Goal: Information Seeking & Learning: Learn about a topic

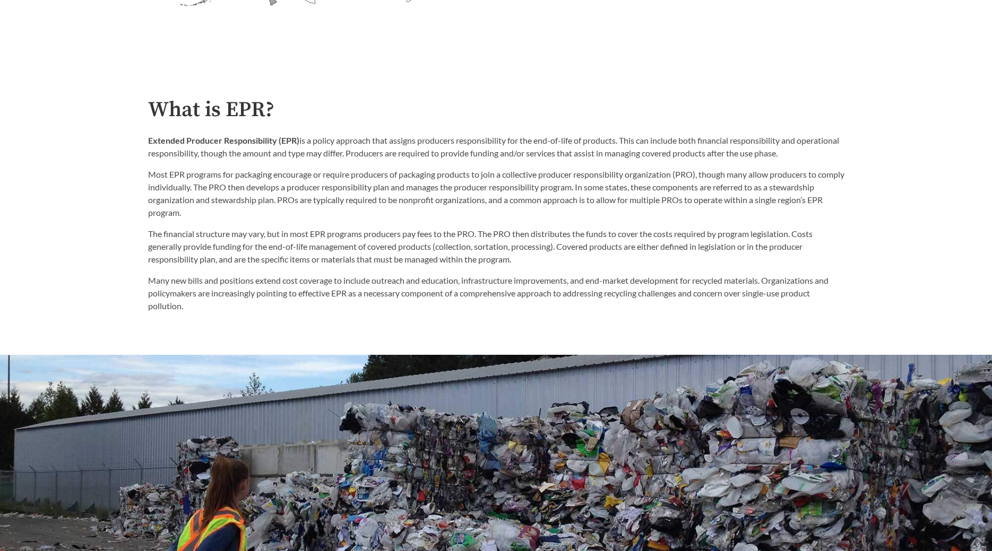
scroll to position [569, 0]
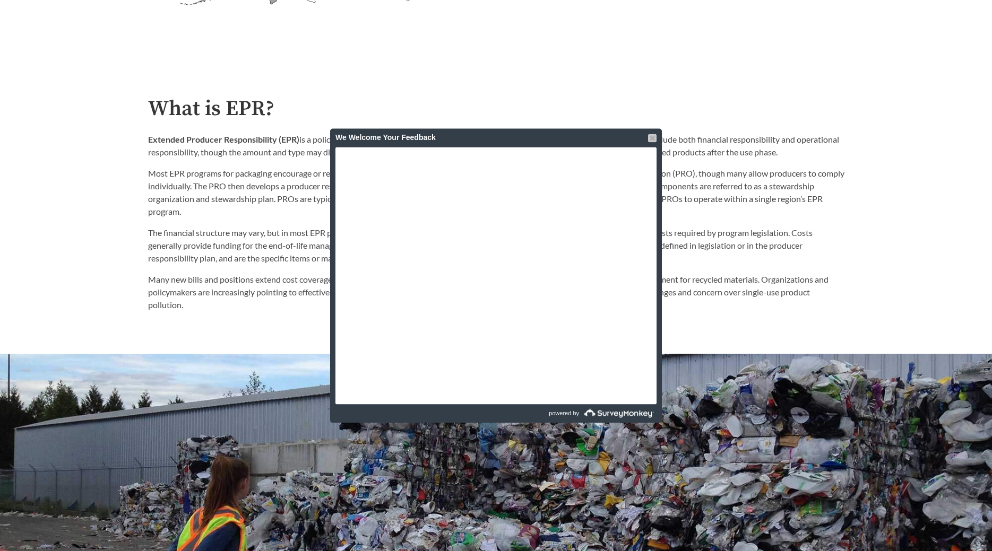
click at [651, 139] on div at bounding box center [652, 138] width 8 height 8
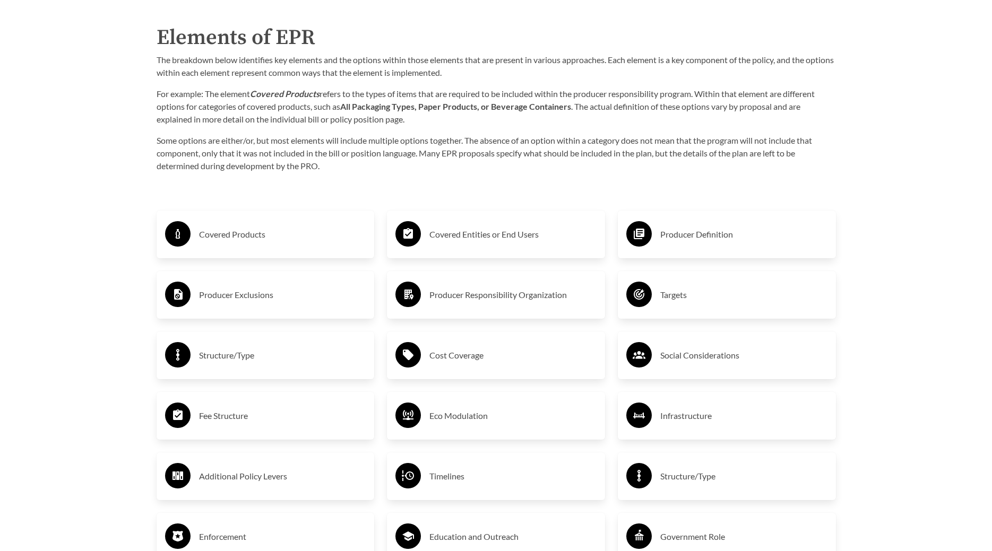
scroll to position [1715, 0]
click at [282, 241] on h3 "Covered Products" at bounding box center [282, 234] width 167 height 17
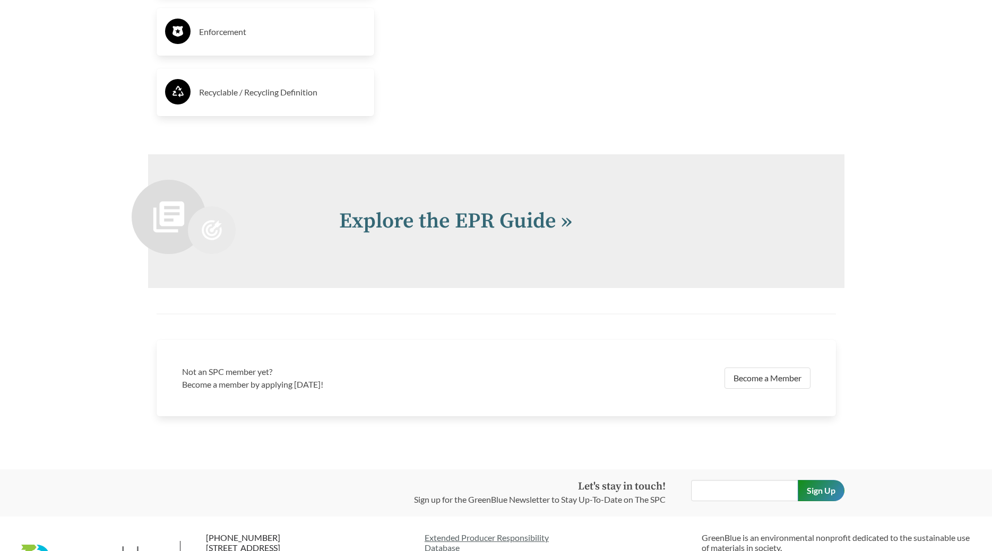
scroll to position [2365, 0]
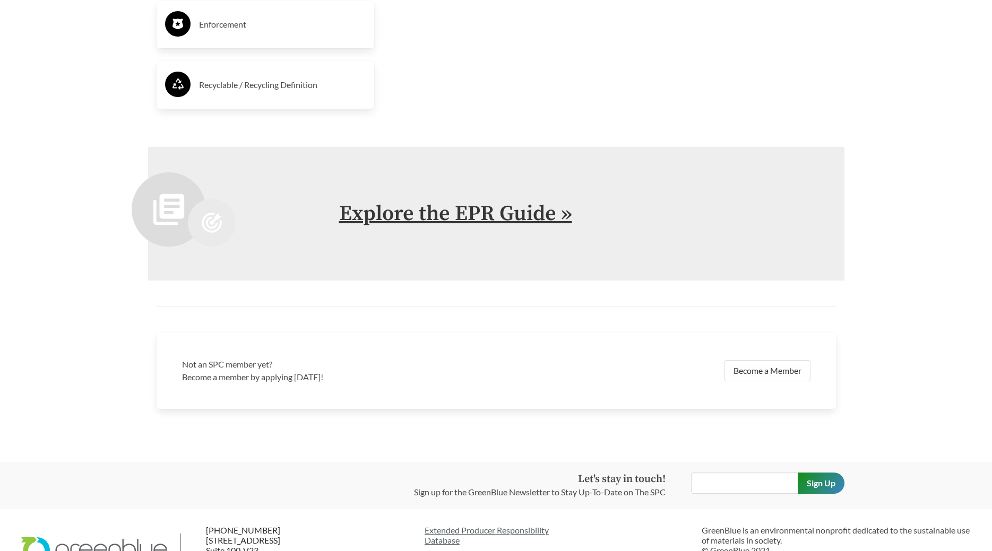
click at [407, 207] on link "Explore the EPR Guide »" at bounding box center [455, 214] width 233 height 27
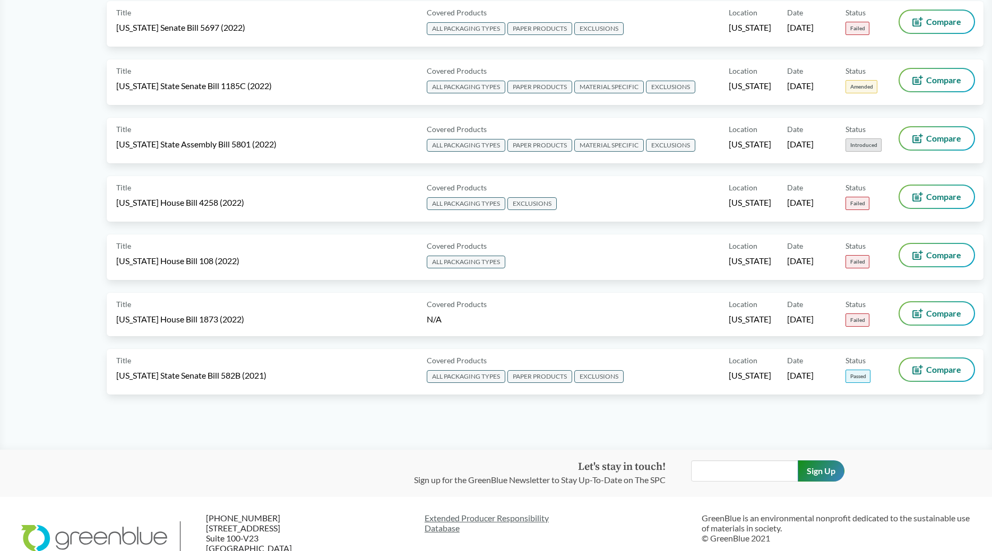
scroll to position [5321, 0]
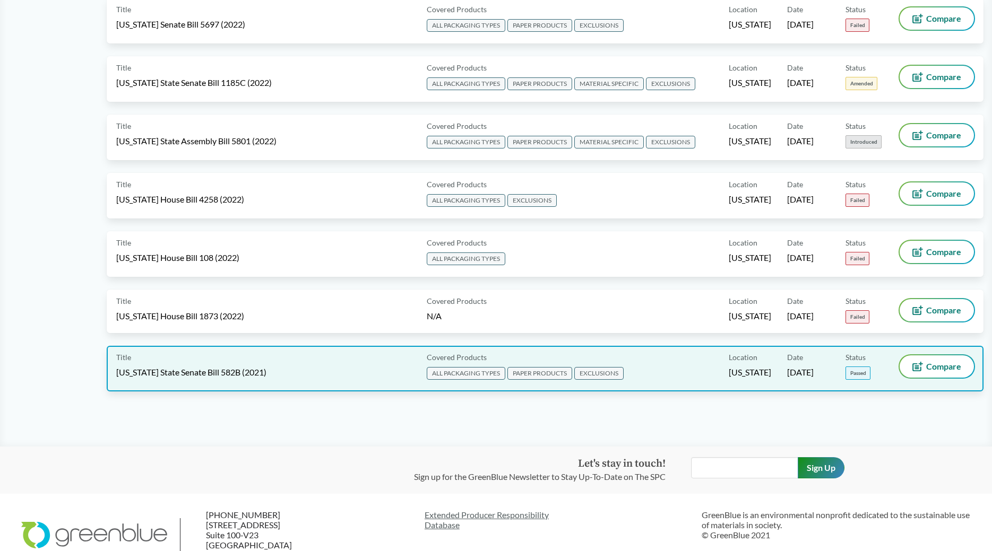
click at [334, 362] on div "Title [US_STATE] State Senate Bill 582B (2021)" at bounding box center [269, 369] width 306 height 27
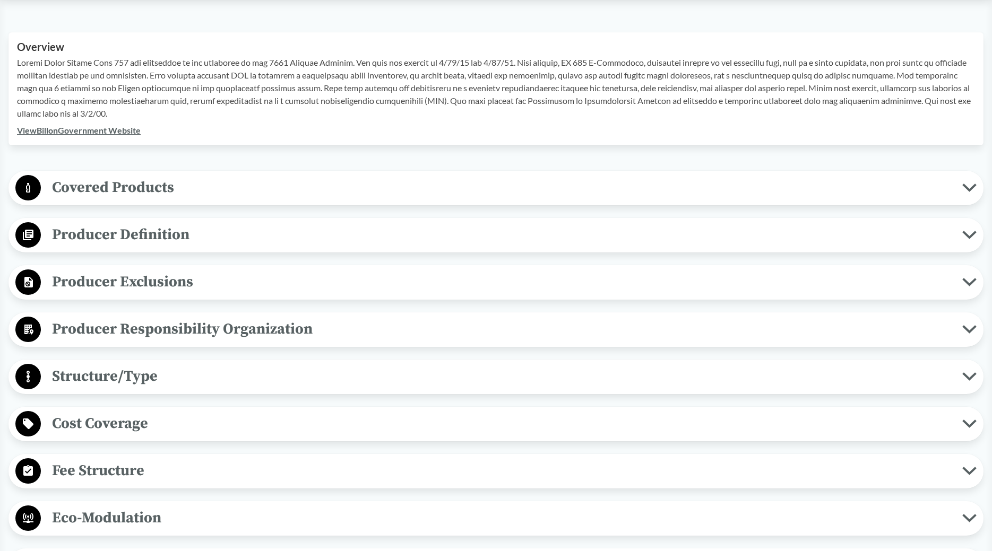
scroll to position [348, 0]
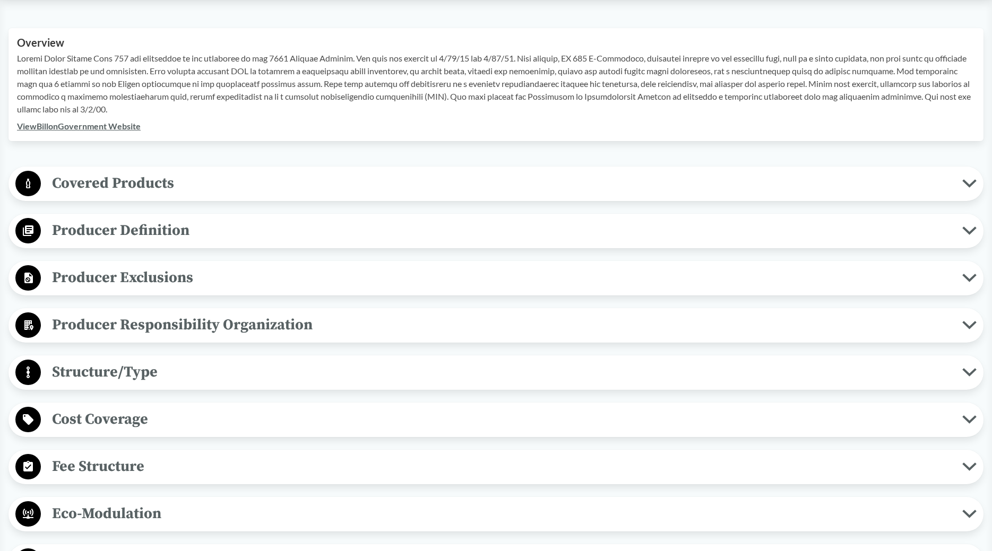
click at [282, 178] on span "Covered Products" at bounding box center [501, 183] width 921 height 24
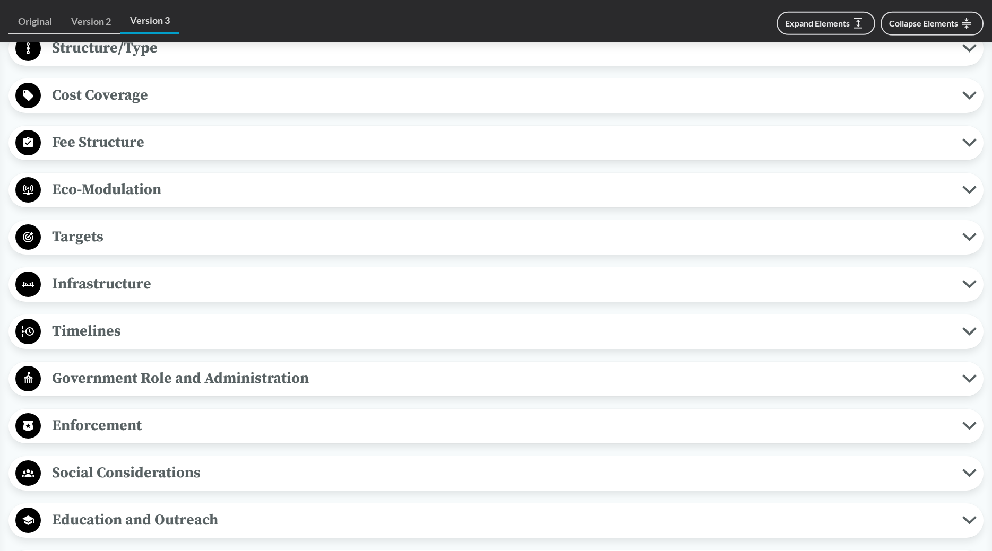
scroll to position [962, 0]
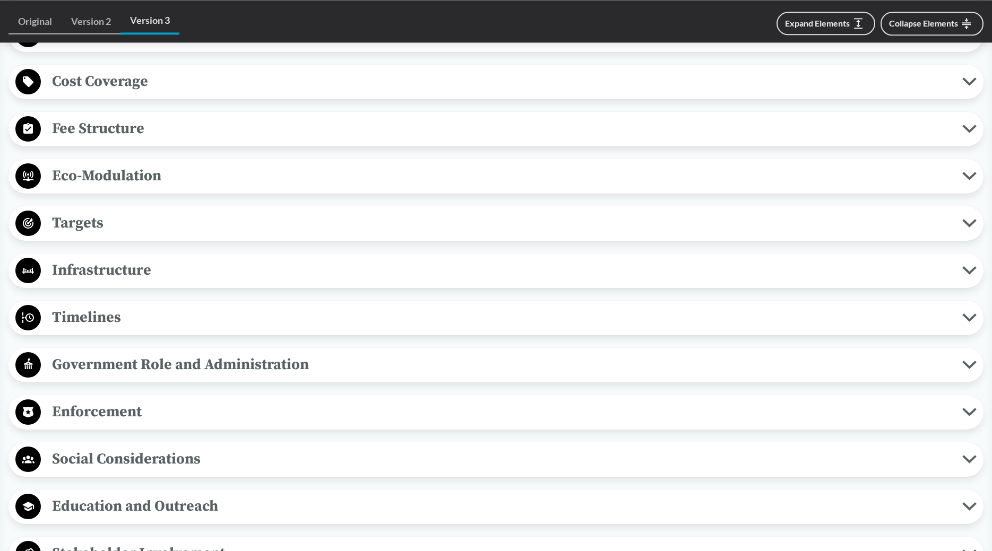
click at [235, 278] on span "Infrastructure" at bounding box center [501, 270] width 921 height 24
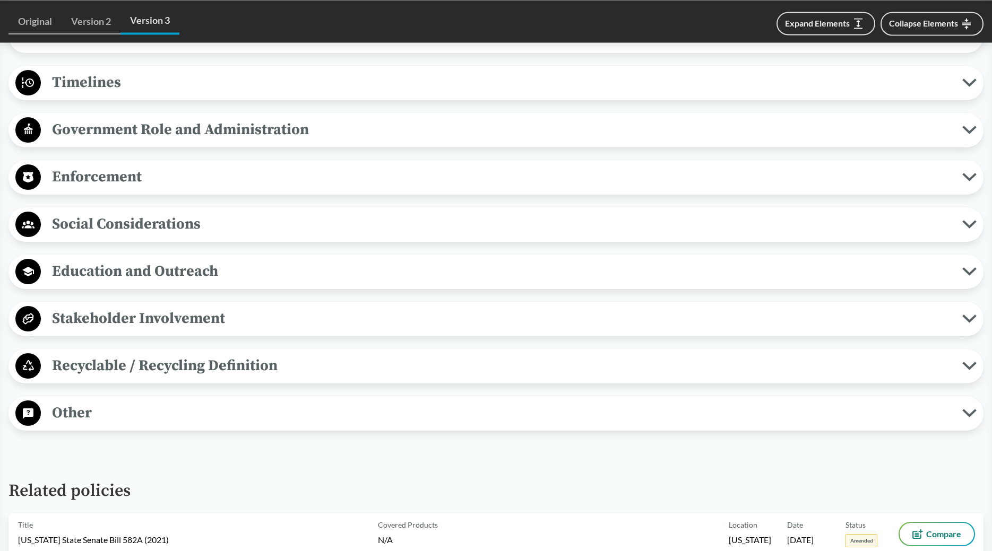
scroll to position [1339, 0]
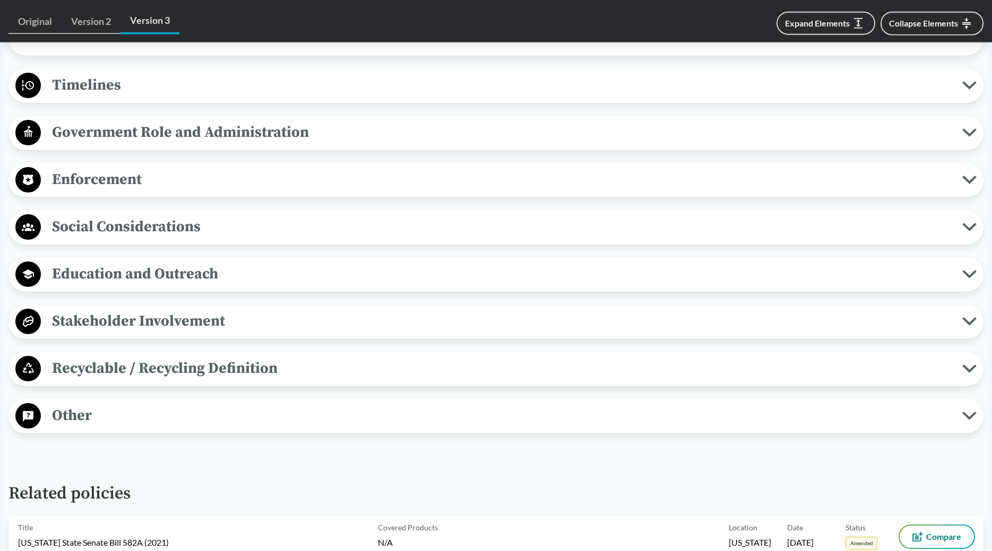
click at [278, 313] on span "Stakeholder Involvement" at bounding box center [501, 321] width 921 height 24
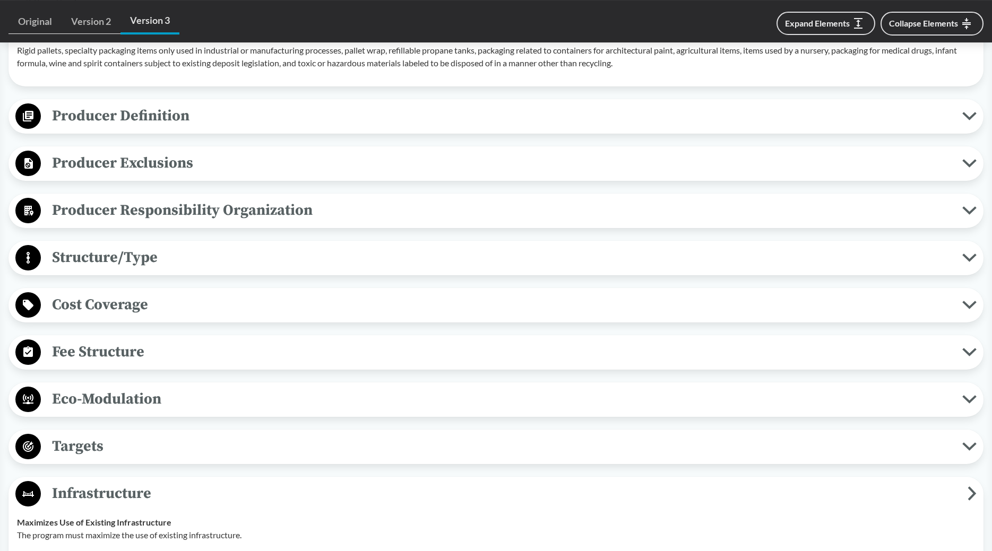
scroll to position [731, 0]
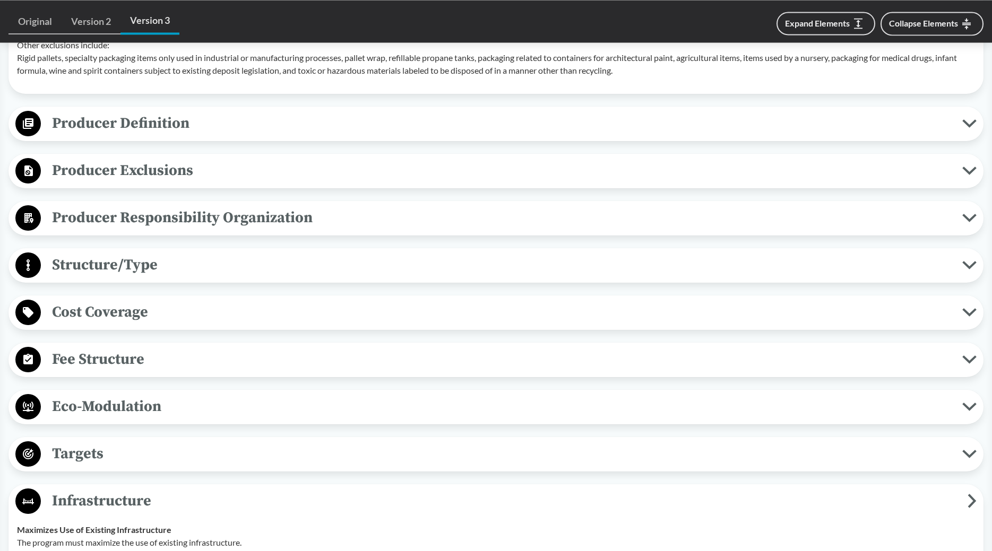
click at [207, 352] on span "Fee Structure" at bounding box center [501, 360] width 921 height 24
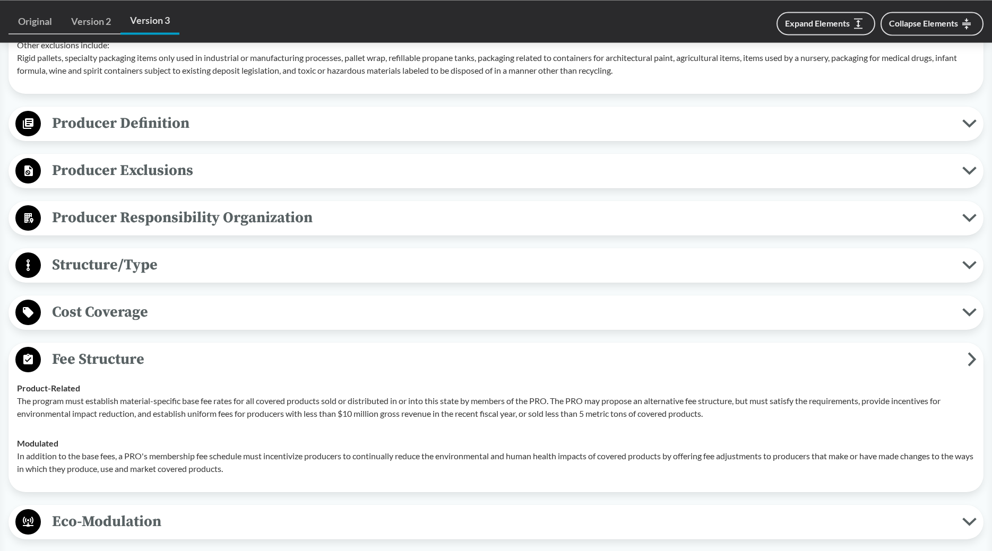
click at [263, 122] on span "Producer Definition" at bounding box center [501, 123] width 921 height 24
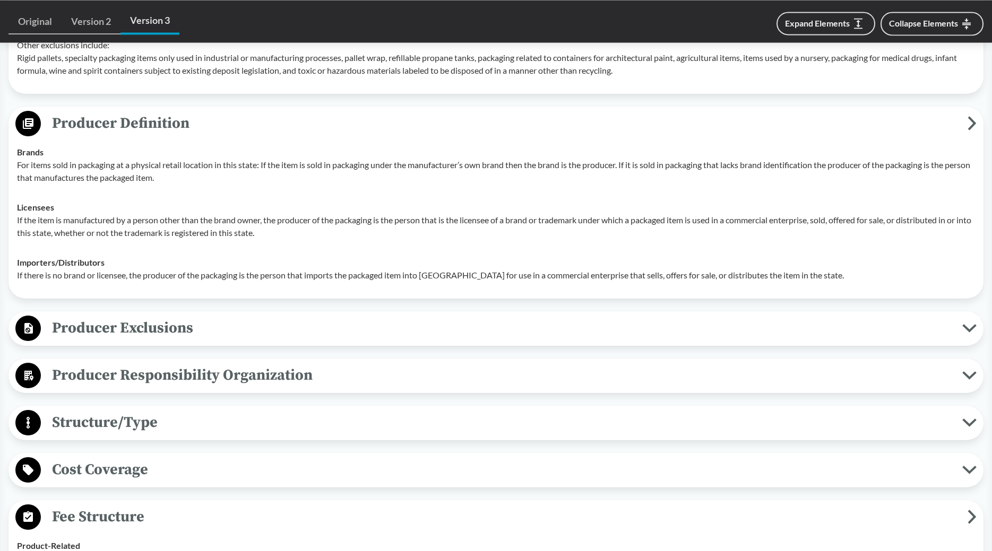
click at [255, 368] on span "Producer Responsibility Organization" at bounding box center [501, 375] width 921 height 24
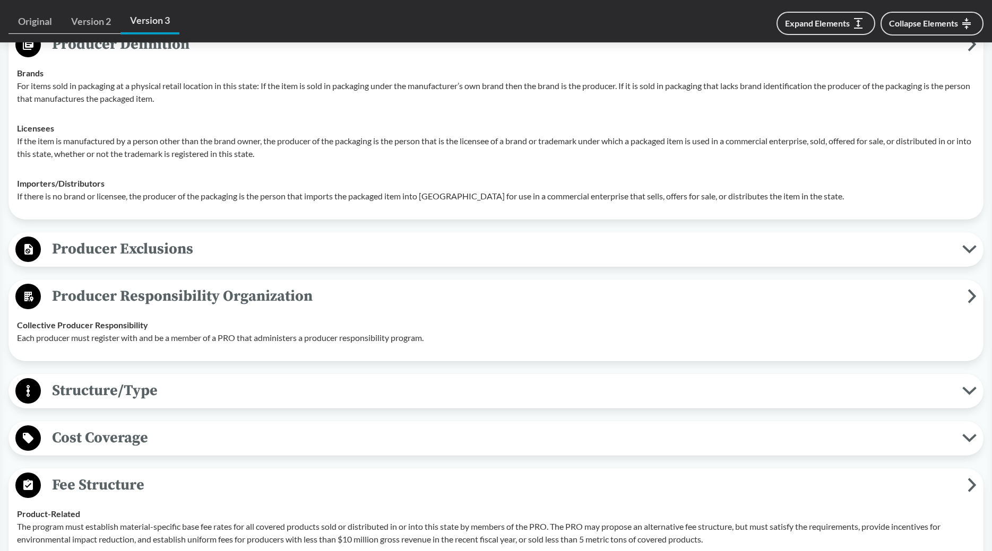
scroll to position [852, 0]
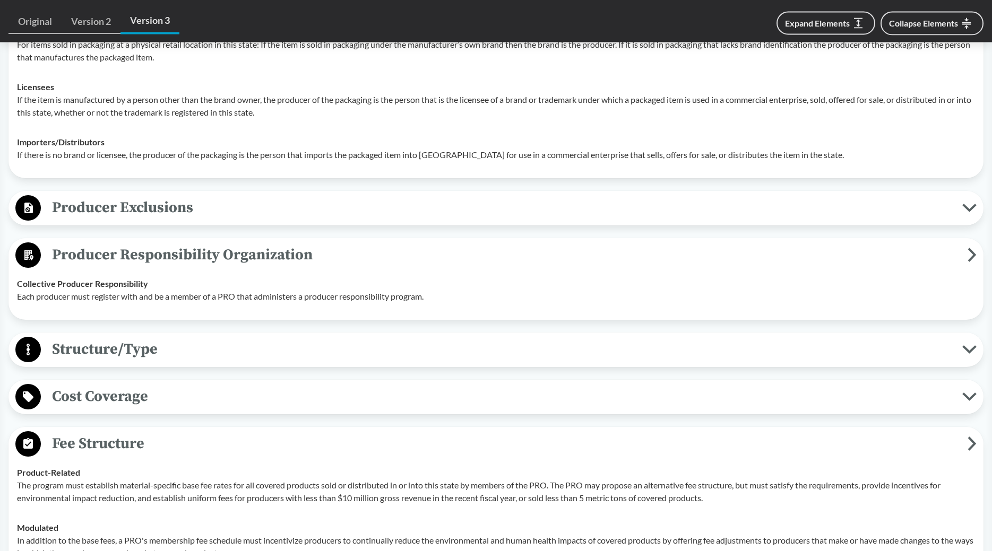
click at [239, 340] on span "Structure/Type" at bounding box center [501, 349] width 921 height 24
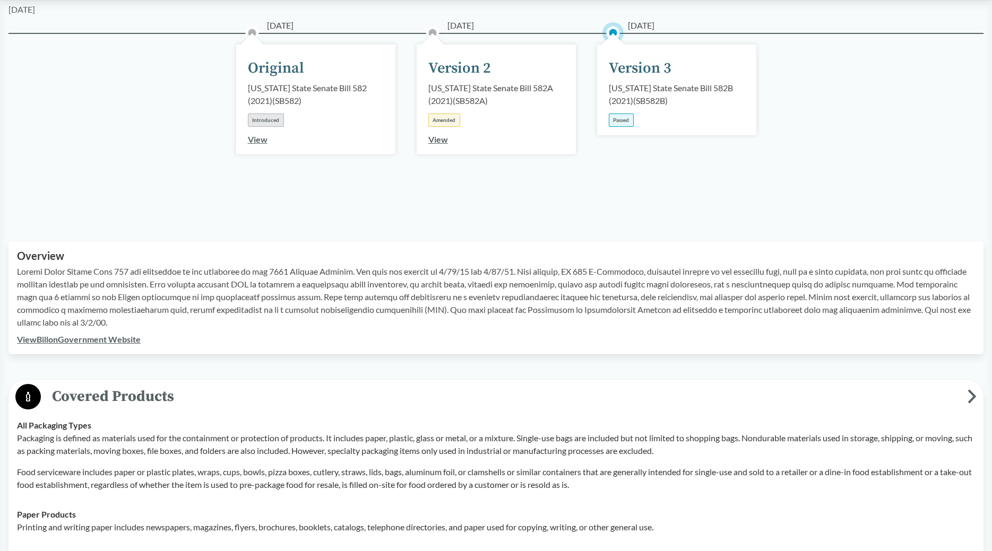
scroll to position [0, 0]
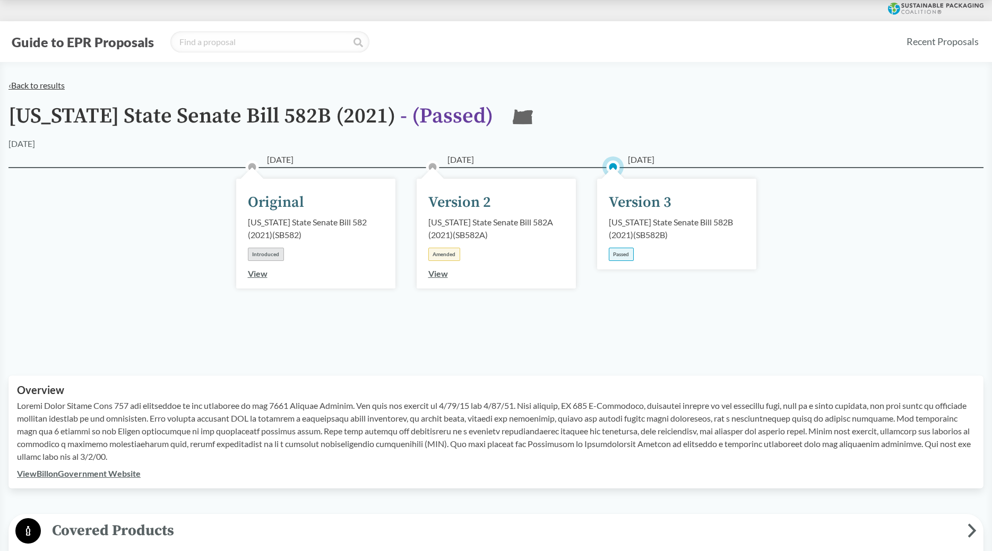
click at [42, 88] on link "‹ Back to results" at bounding box center [36, 85] width 56 height 10
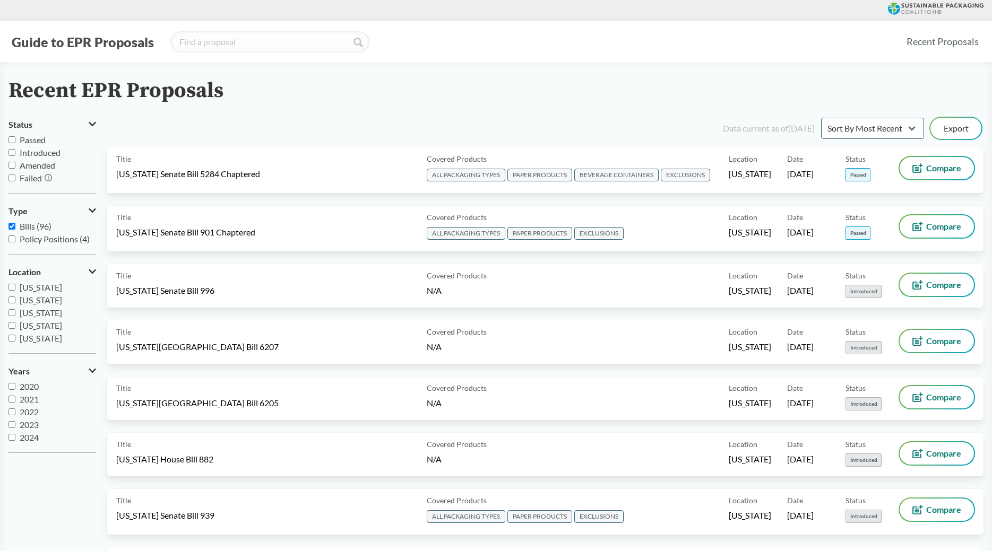
click at [10, 140] on input "Passed" at bounding box center [11, 139] width 7 height 7
checkbox input "true"
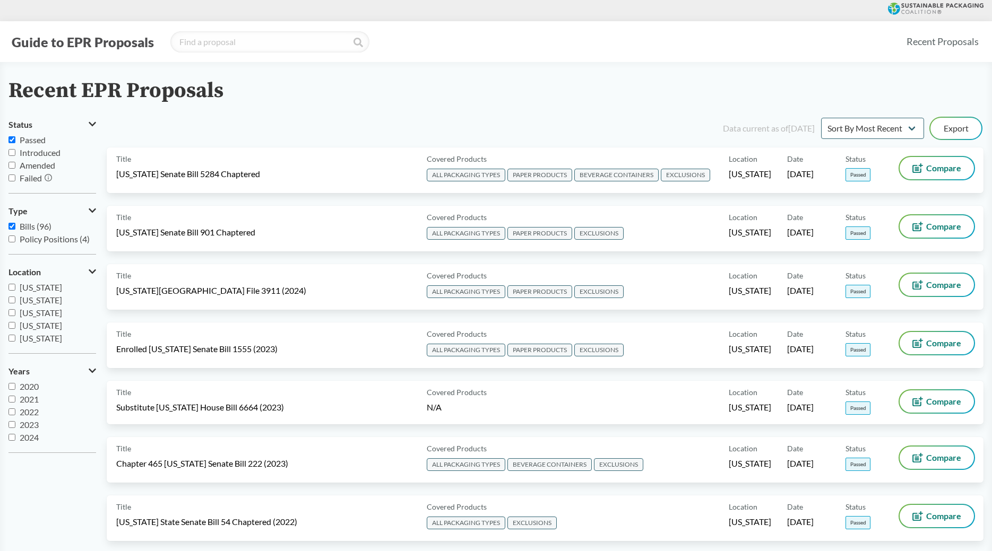
click at [12, 157] on label "Introduced" at bounding box center [52, 152] width 88 height 13
click at [12, 156] on input "Introduced" at bounding box center [11, 152] width 7 height 7
checkbox input "true"
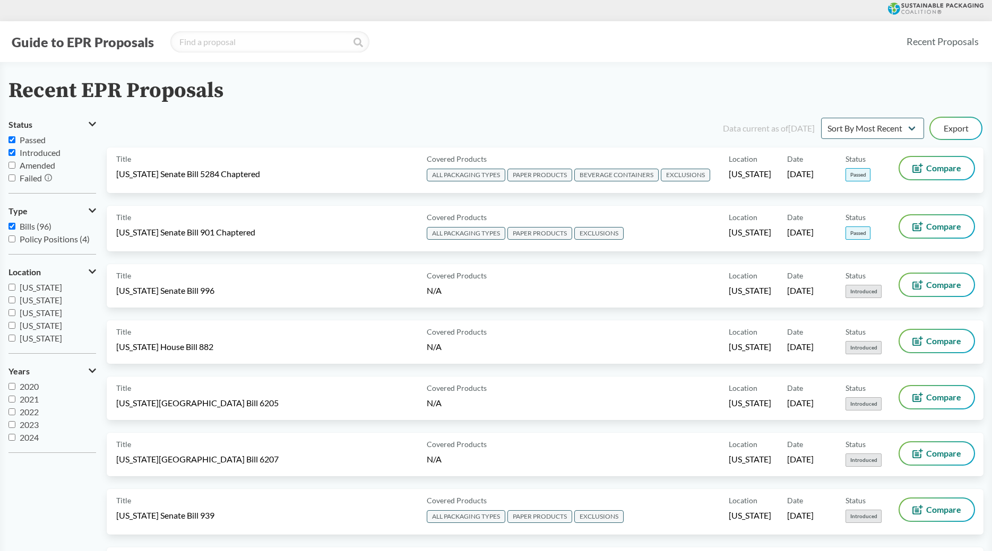
click at [14, 168] on input "Amended" at bounding box center [11, 165] width 7 height 7
checkbox input "true"
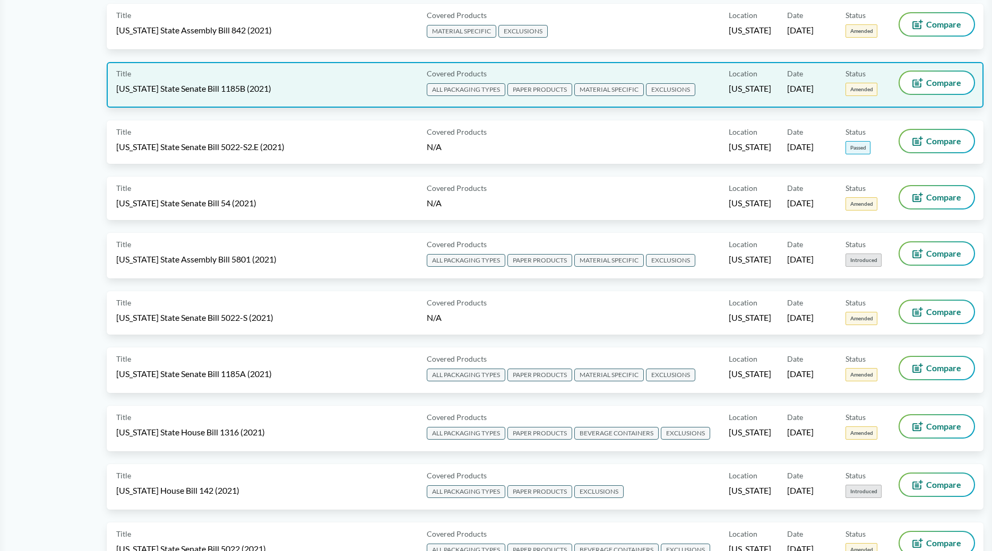
scroll to position [3939, 0]
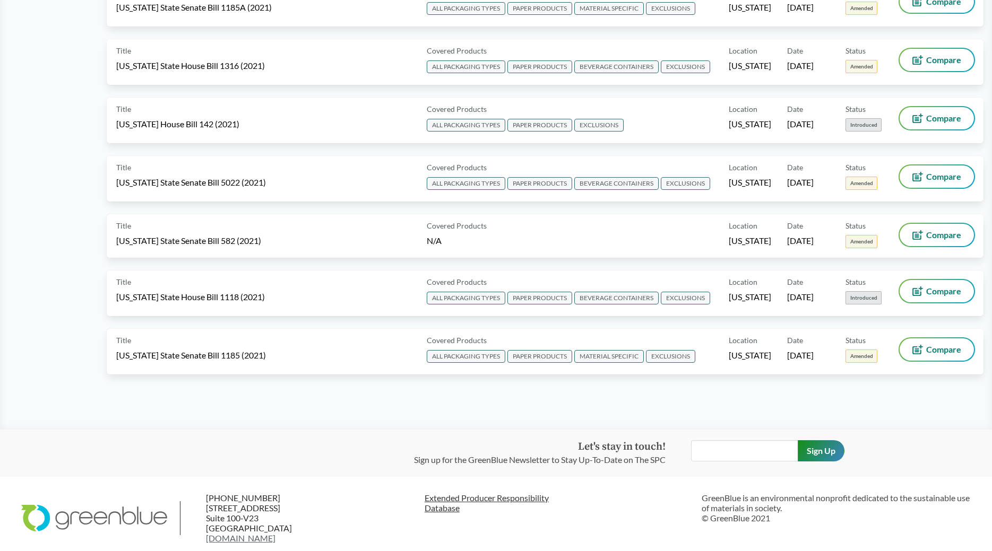
click at [439, 500] on link "Extended Producer Responsibility Database" at bounding box center [559, 503] width 269 height 20
